Goal: Find specific page/section: Find specific page/section

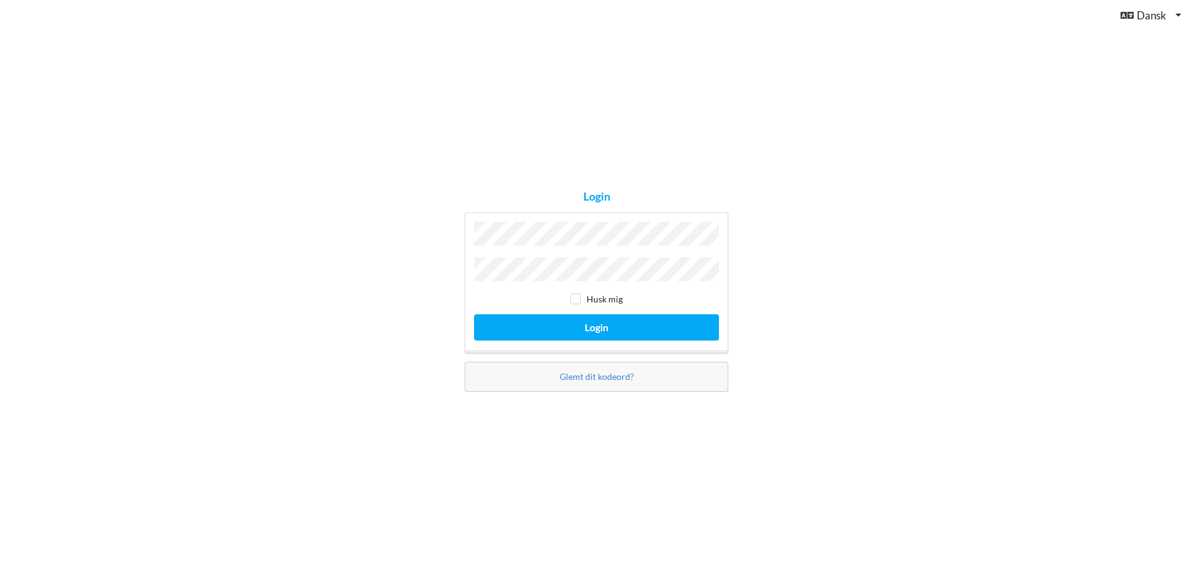
click at [474, 314] on button "Login" at bounding box center [596, 327] width 245 height 26
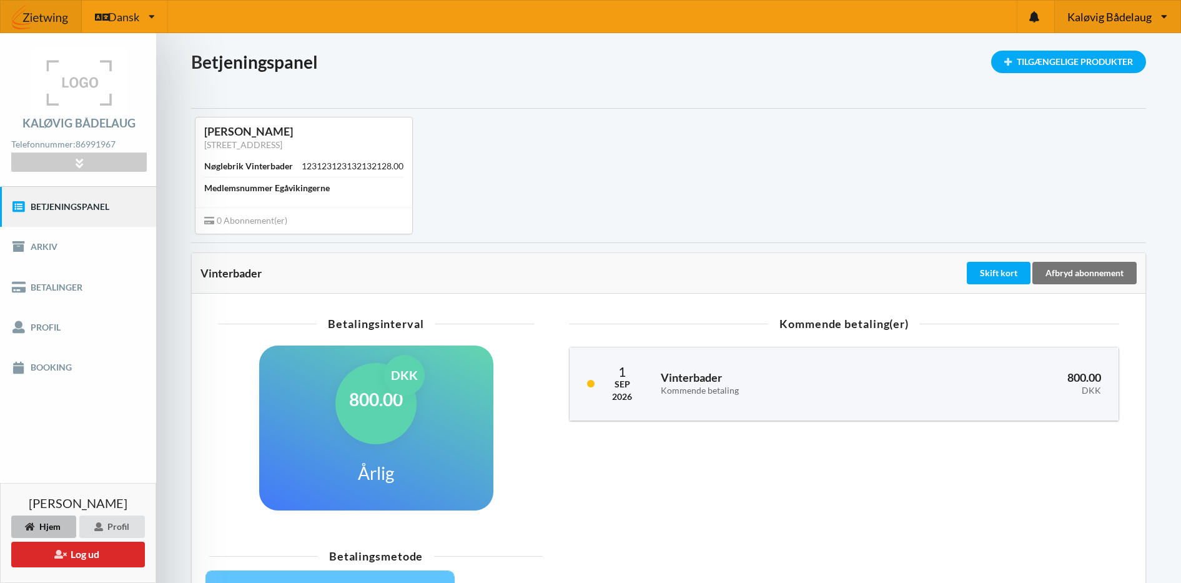
click at [1121, 16] on span "Kaløvig Bådelaug" at bounding box center [1110, 16] width 84 height 11
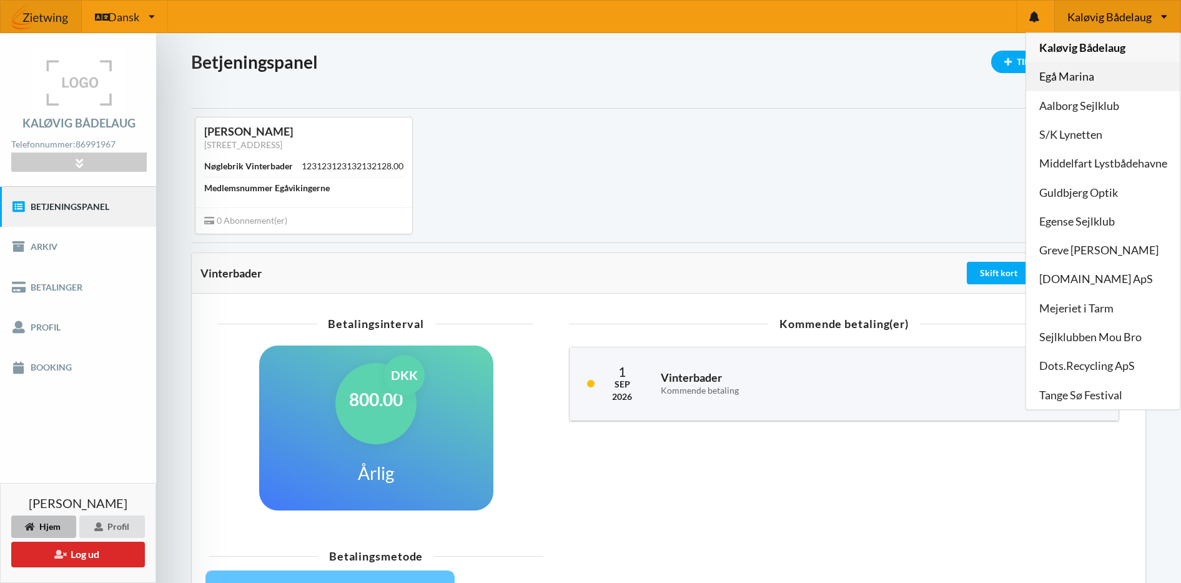
click at [1091, 68] on link "Egå Marina" at bounding box center [1103, 76] width 154 height 29
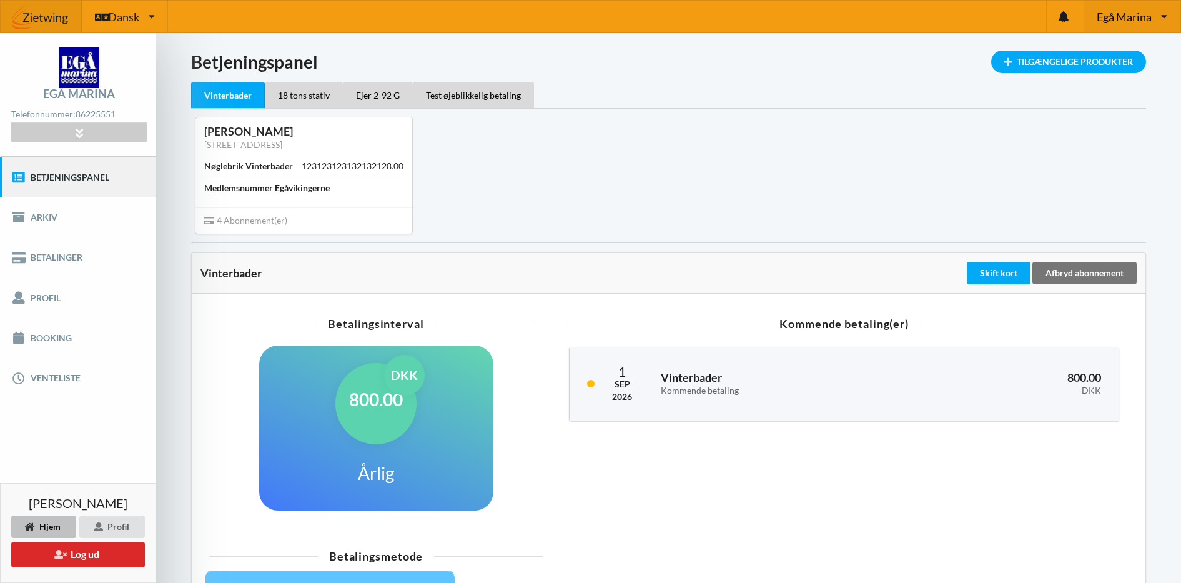
click at [1125, 14] on span "Egå Marina" at bounding box center [1124, 16] width 55 height 11
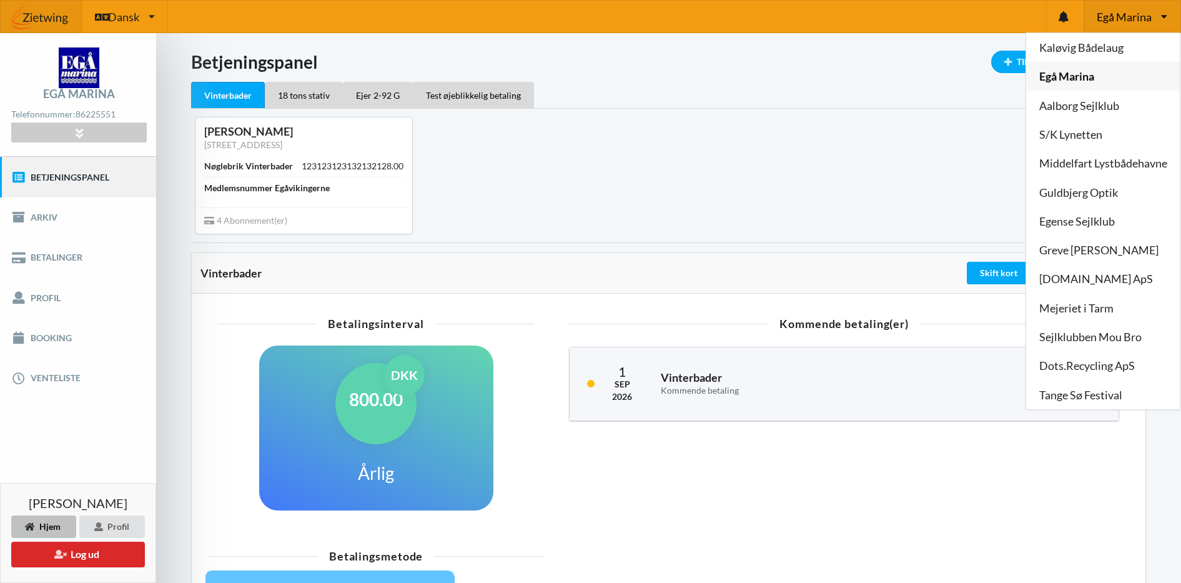
click at [1075, 74] on link "Egå Marina" at bounding box center [1103, 76] width 154 height 29
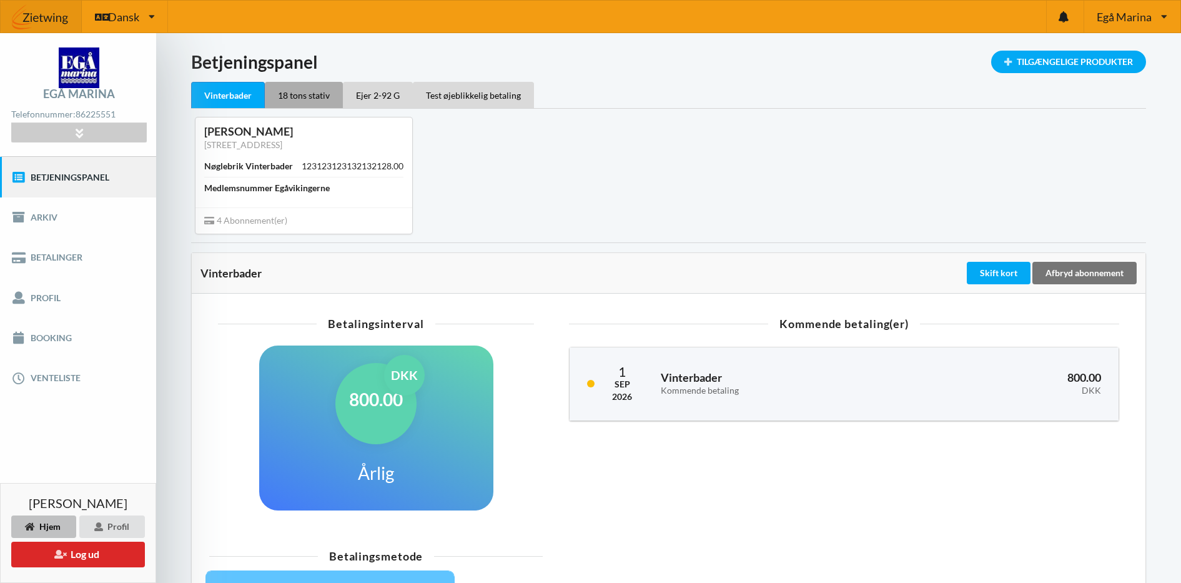
click at [305, 94] on div "18 tons stativ" at bounding box center [304, 95] width 78 height 26
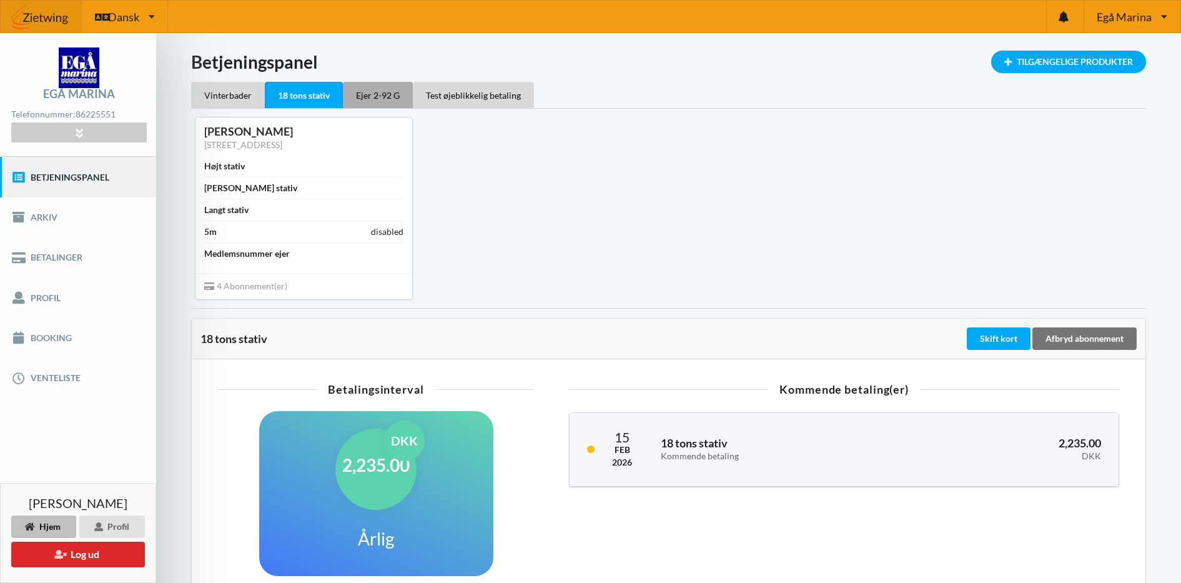
click at [375, 91] on div "Ejer 2-92 G" at bounding box center [378, 95] width 70 height 26
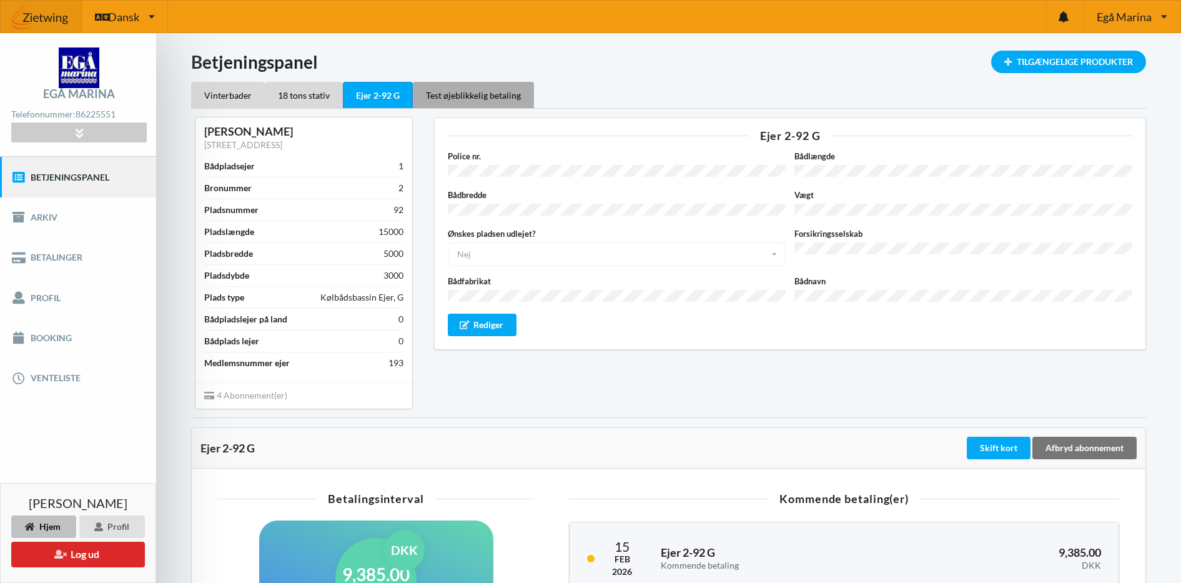
click at [437, 89] on div "Test øjeblikkelig betaling" at bounding box center [473, 95] width 121 height 26
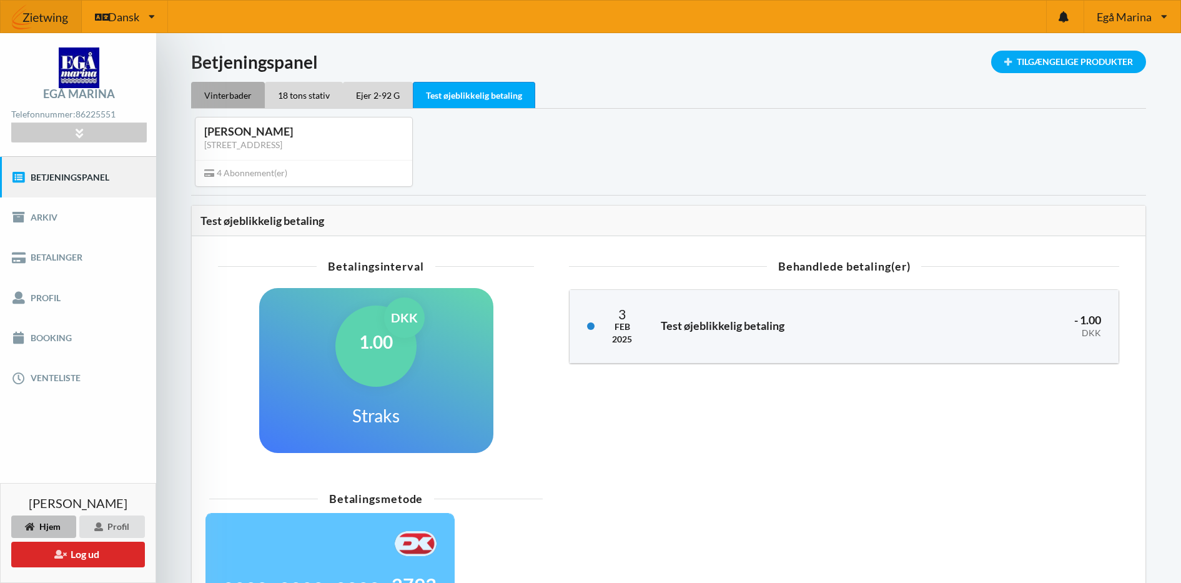
click at [239, 91] on div "Vinterbader" at bounding box center [228, 95] width 74 height 26
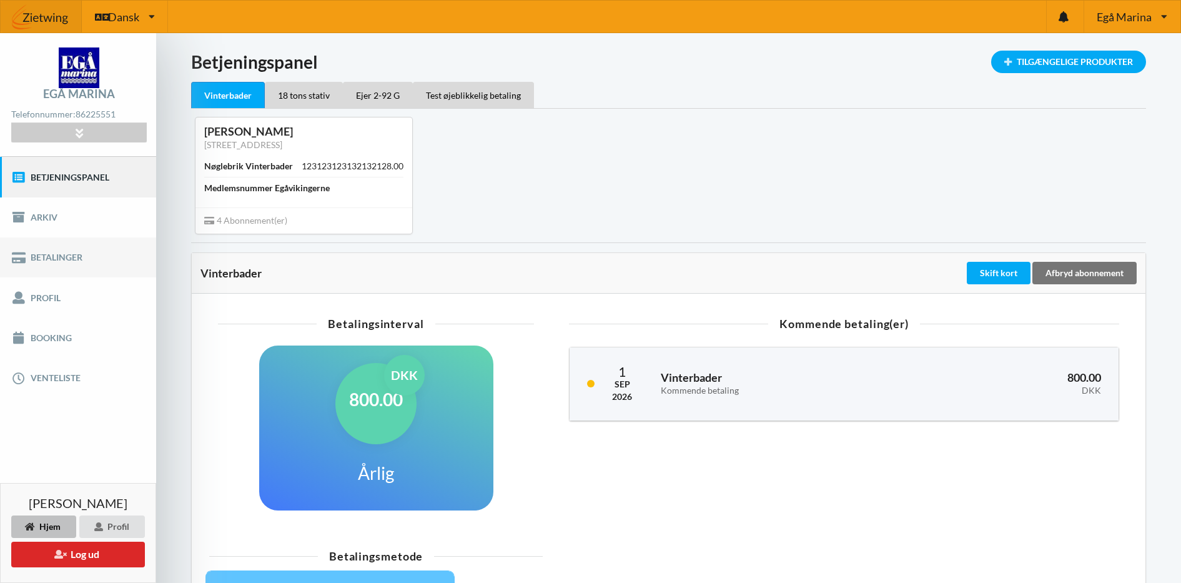
click at [43, 254] on link "Betalinger" at bounding box center [78, 257] width 156 height 40
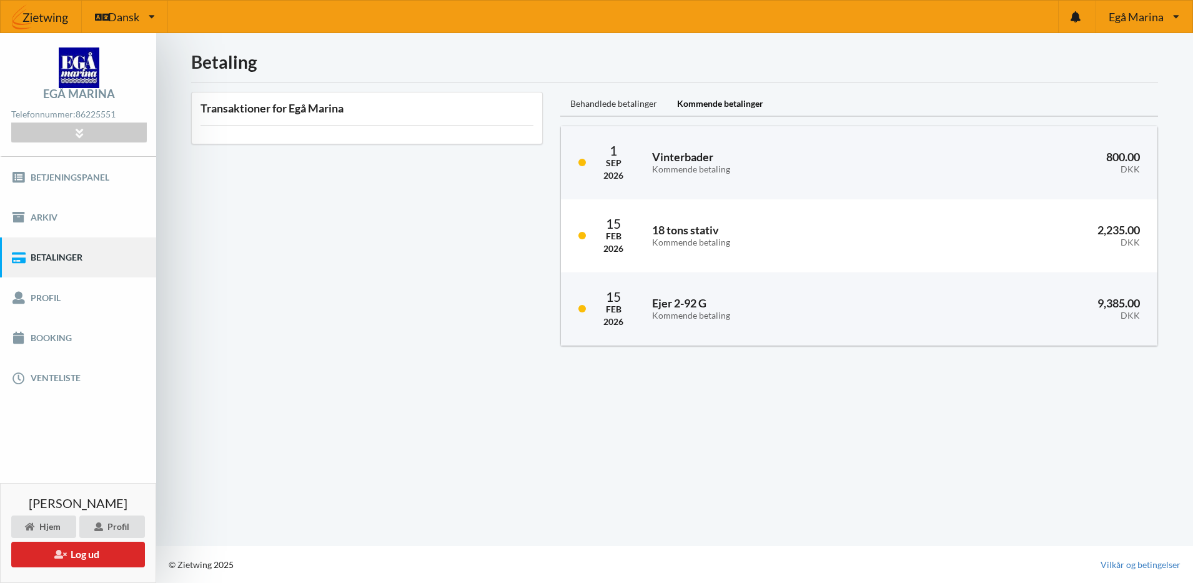
click at [642, 104] on div "Behandlede betalinger" at bounding box center [613, 104] width 107 height 25
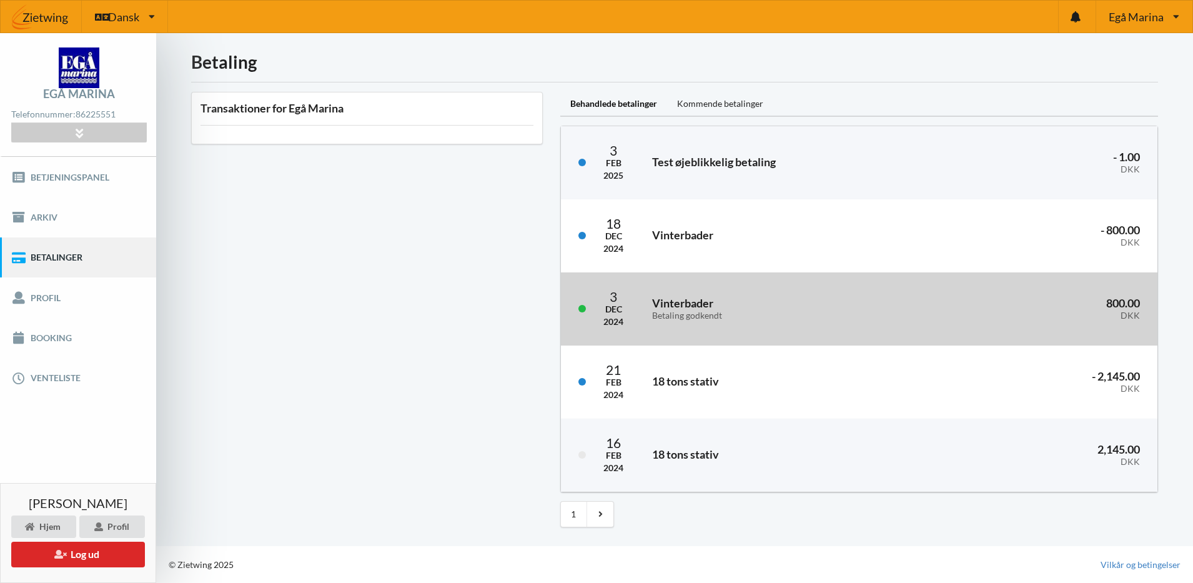
click at [615, 307] on div "Dec" at bounding box center [613, 309] width 20 height 12
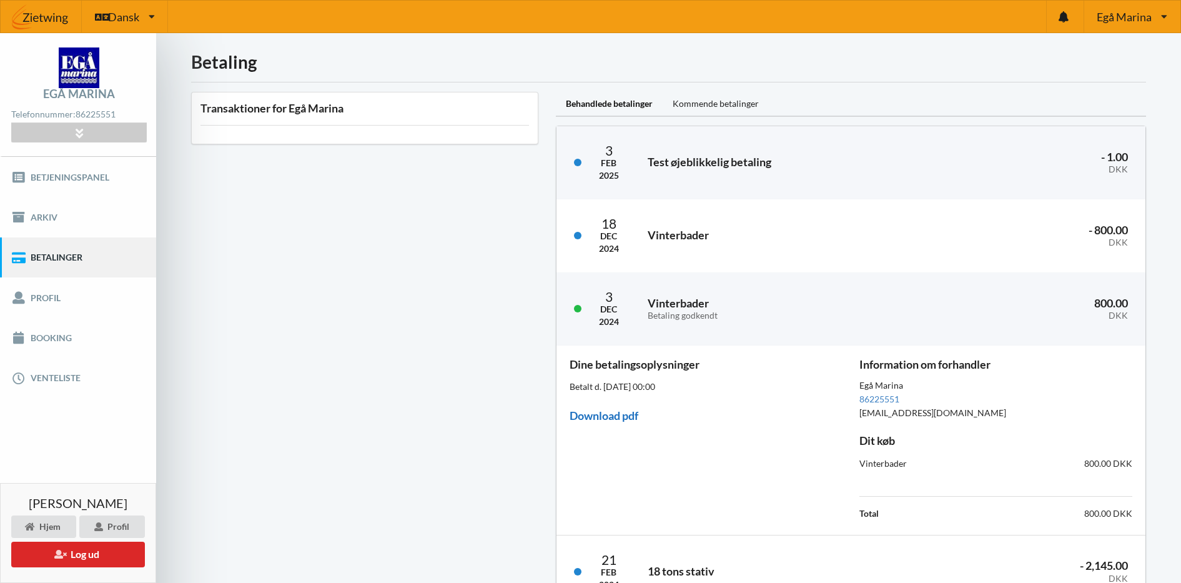
click at [618, 410] on link "Download pdf" at bounding box center [604, 416] width 69 height 14
click at [442, 177] on div "Transaktioner for Egå Marina" at bounding box center [364, 404] width 365 height 643
click at [706, 102] on div "Kommende betalinger" at bounding box center [716, 104] width 106 height 25
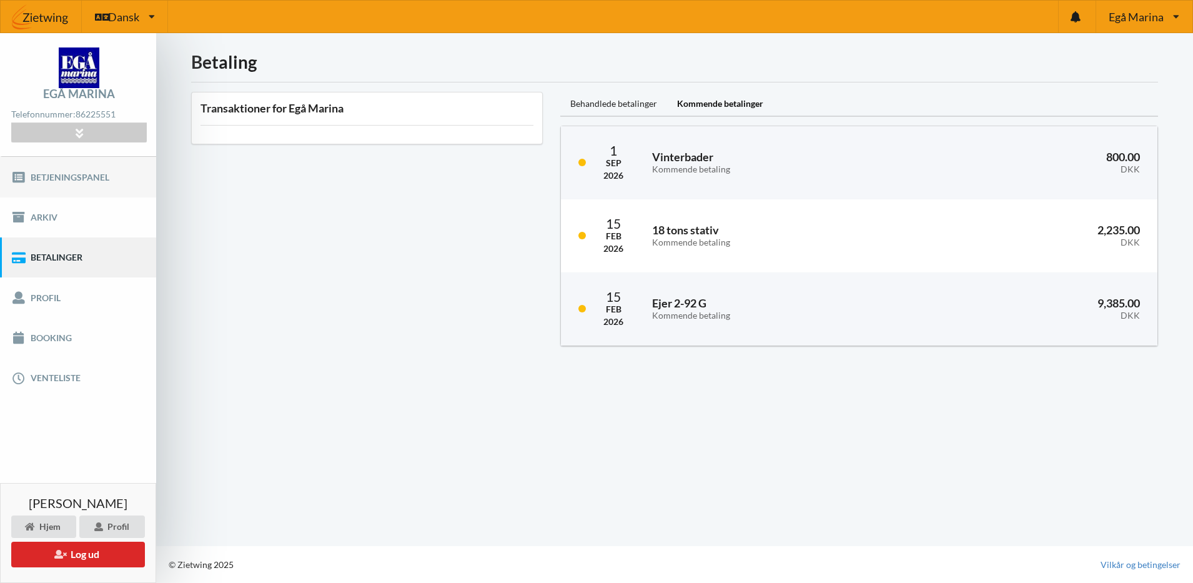
click at [58, 176] on link "Betjeningspanel" at bounding box center [78, 177] width 156 height 40
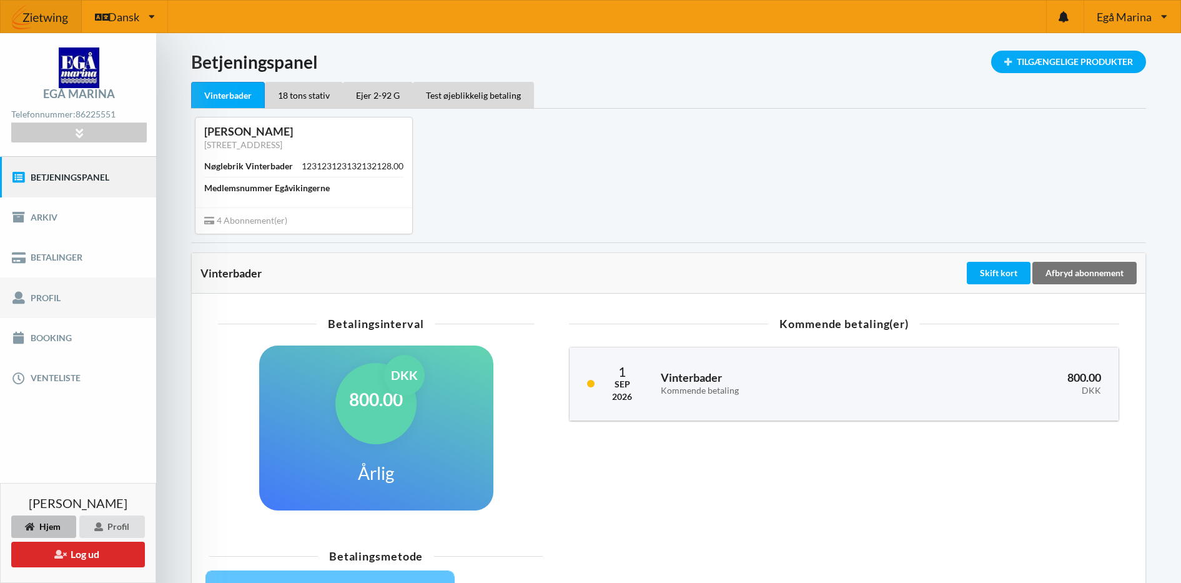
click at [47, 291] on link "Profil" at bounding box center [78, 297] width 156 height 40
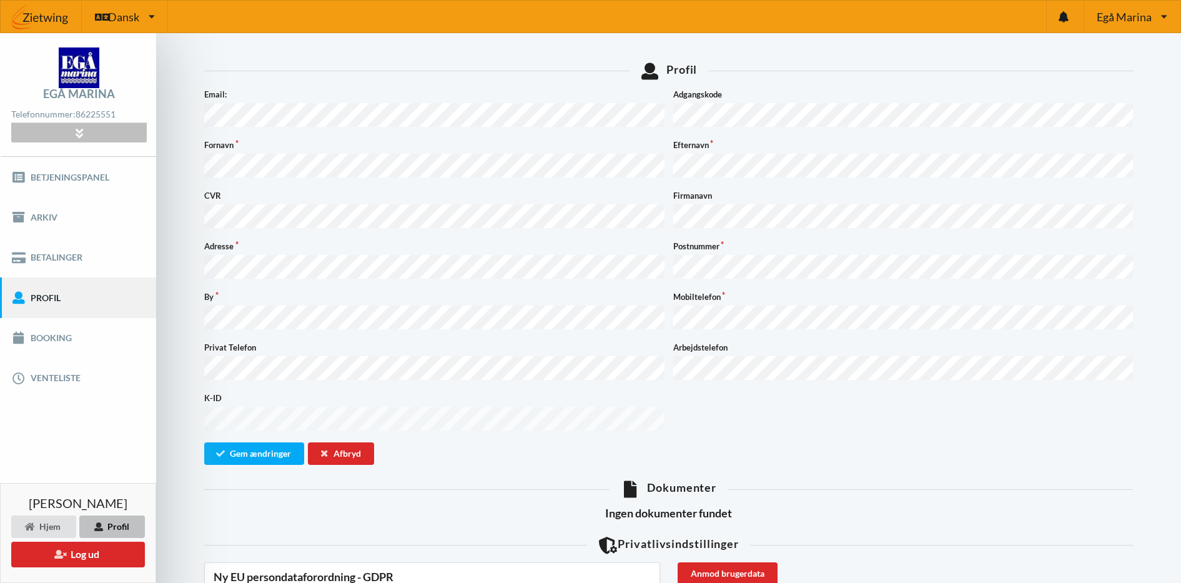
click at [79, 132] on icon at bounding box center [79, 132] width 14 height 11
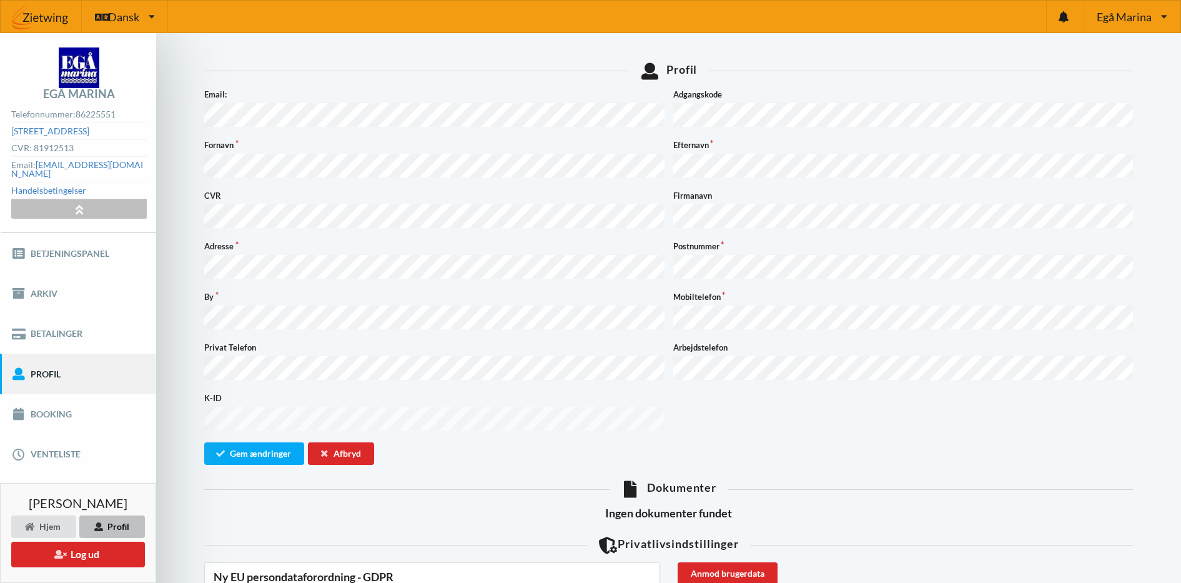
click at [74, 204] on icon at bounding box center [79, 209] width 14 height 11
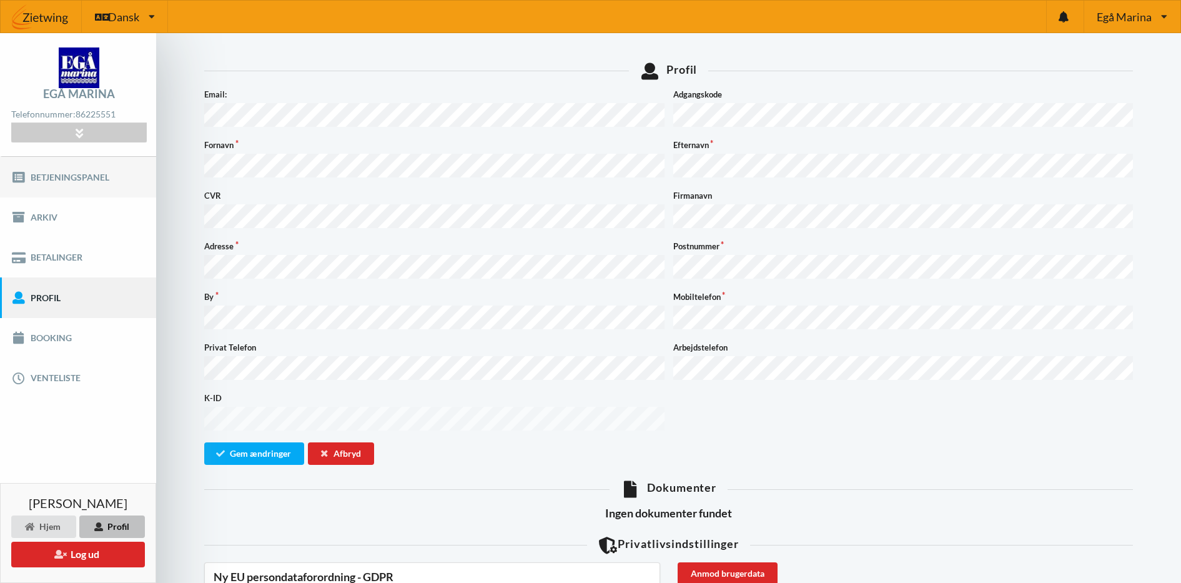
click at [59, 177] on link "Betjeningspanel" at bounding box center [78, 177] width 156 height 40
